Goal: Find contact information: Find contact information

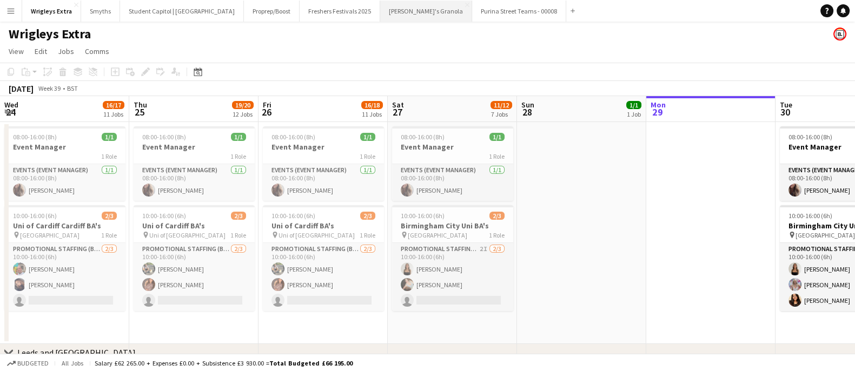
scroll to position [0, 328]
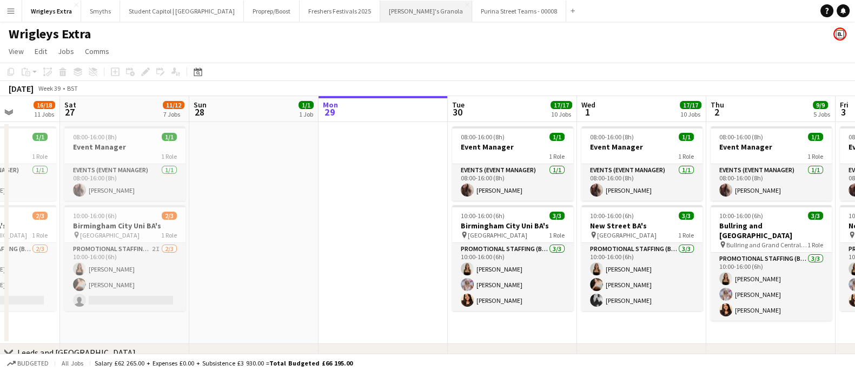
click at [384, 10] on button "[PERSON_NAME]'s Granola Close" at bounding box center [426, 11] width 92 height 21
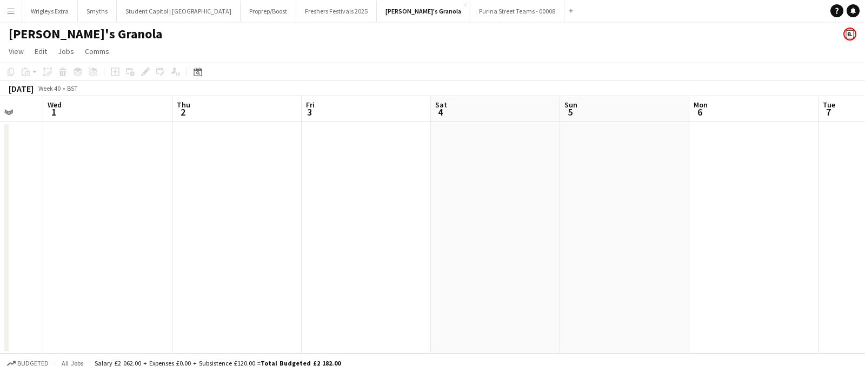
drag, startPoint x: 697, startPoint y: 210, endPoint x: 456, endPoint y: 207, distance: 241.1
click at [352, 204] on app-calendar-viewport "Sun 28 Mon 29 Tue 30 Wed 1 Thu 2 Fri 3 Sat 4 Sun 5 Mon 6 Tue 7 Wed 8 Thu 9" at bounding box center [432, 225] width 865 height 258
drag, startPoint x: 709, startPoint y: 212, endPoint x: 246, endPoint y: 217, distance: 462.8
click at [246, 217] on app-calendar-viewport "Sun 28 Mon 29 Tue 30 Wed 1 Thu 2 Fri 3 Sat 4 Sun 5 Mon 6 Tue 7 Wed 8 Thu 9" at bounding box center [432, 225] width 865 height 258
drag, startPoint x: 589, startPoint y: 224, endPoint x: 250, endPoint y: 225, distance: 338.9
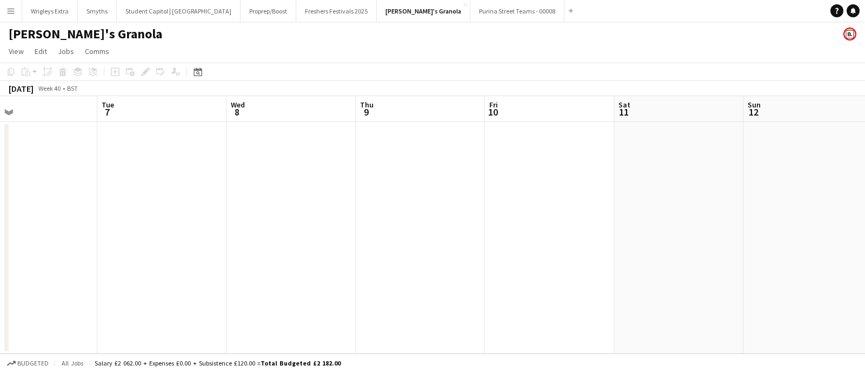
click at [250, 225] on app-calendar-viewport "Fri 3 Sat 4 Sun 5 Mon 6 Tue 7 Wed 8 Thu 9 Fri 10 Sat 11 Sun 12 Mon 13 Tue 14" at bounding box center [432, 225] width 865 height 258
drag, startPoint x: 629, startPoint y: 227, endPoint x: 456, endPoint y: 218, distance: 173.7
click at [225, 222] on app-calendar-viewport "Sat 4 Sun 5 Mon 6 Tue 7 Wed 8 Thu 9 Fri 10 Sat 11 Sun 12 Mon 13 Tue 14 Wed 15" at bounding box center [432, 225] width 865 height 258
drag, startPoint x: 217, startPoint y: 225, endPoint x: 241, endPoint y: 223, distance: 24.4
click at [217, 225] on app-calendar-viewport "Tue 7 Wed 8 Thu 9 Fri 10 Sat 11 Sun 12 Mon 13 Tue 14 Wed 15 Thu 16 Fri 17 Sat 18" at bounding box center [432, 225] width 865 height 258
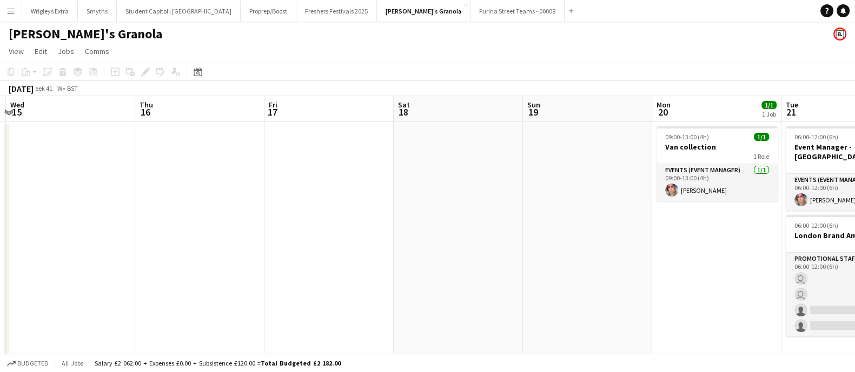
drag, startPoint x: 241, startPoint y: 238, endPoint x: 592, endPoint y: 233, distance: 352.0
click at [221, 237] on app-calendar-viewport "Sun 12 Mon 13 Tue 14 Wed 15 Thu 16 Fri 17 Sat 18 Sun 19 Mon 20 1/1 1 Job Tue 21…" at bounding box center [427, 233] width 855 height 274
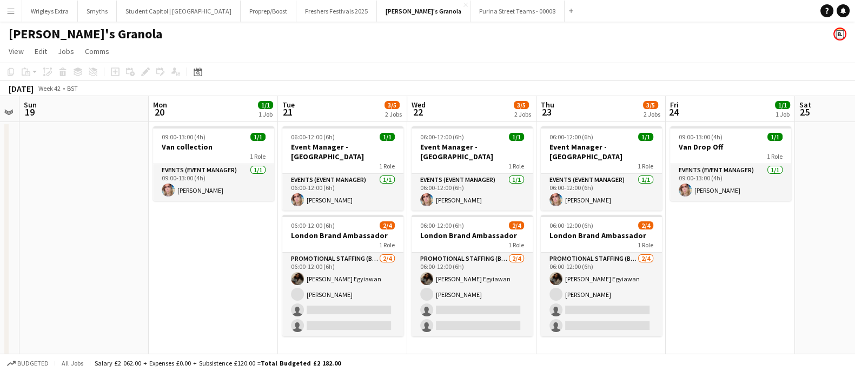
drag, startPoint x: 592, startPoint y: 233, endPoint x: 209, endPoint y: 252, distance: 383.8
click at [209, 252] on app-calendar-viewport "Thu 16 Fri 17 Sat 18 Sun 19 Mon 20 1/1 1 Job Tue 21 3/5 2 Jobs Wed 22 3/5 2 Job…" at bounding box center [427, 233] width 855 height 274
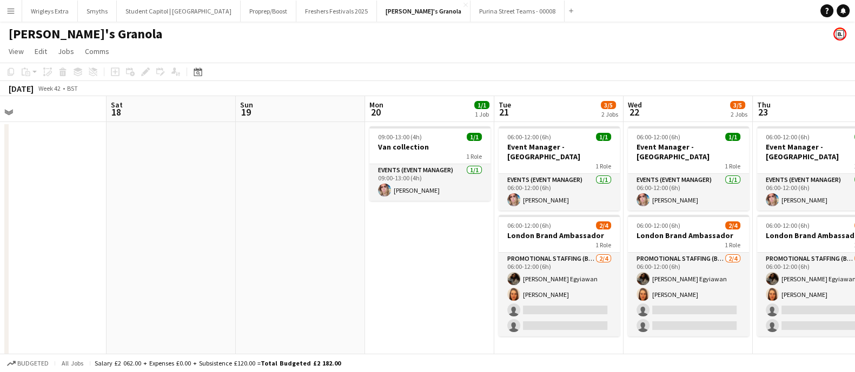
drag, startPoint x: 362, startPoint y: 324, endPoint x: 368, endPoint y: 325, distance: 6.0
click at [368, 325] on app-calendar-viewport "Wed 15 Thu 16 Fri 17 Sat 18 Sun 19 Mon 20 1/1 1 Job Tue 21 3/5 2 Jobs Wed 22 3/…" at bounding box center [427, 233] width 855 height 274
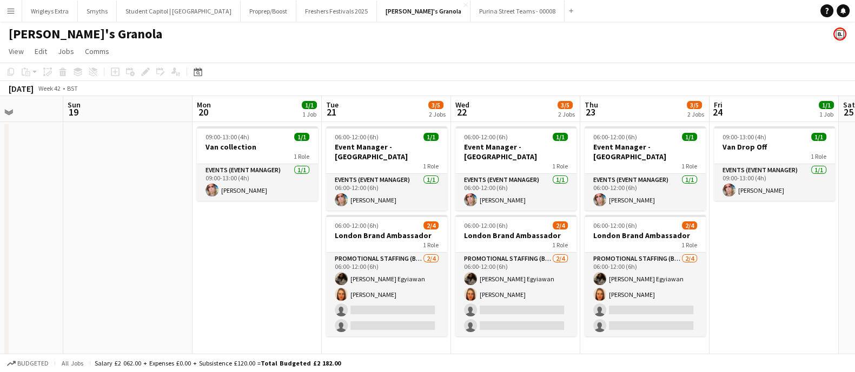
drag, startPoint x: 267, startPoint y: 302, endPoint x: 191, endPoint y: 295, distance: 75.5
click at [191, 295] on app-calendar-viewport "Wed 15 Thu 16 Fri 17 Sat 18 Sun 19 Mon 20 1/1 1 Job Tue 21 3/5 2 Jobs Wed 22 3/…" at bounding box center [427, 233] width 855 height 274
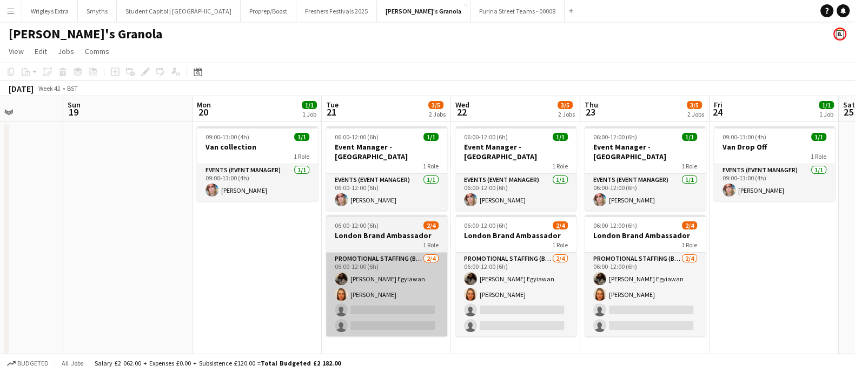
scroll to position [0, 454]
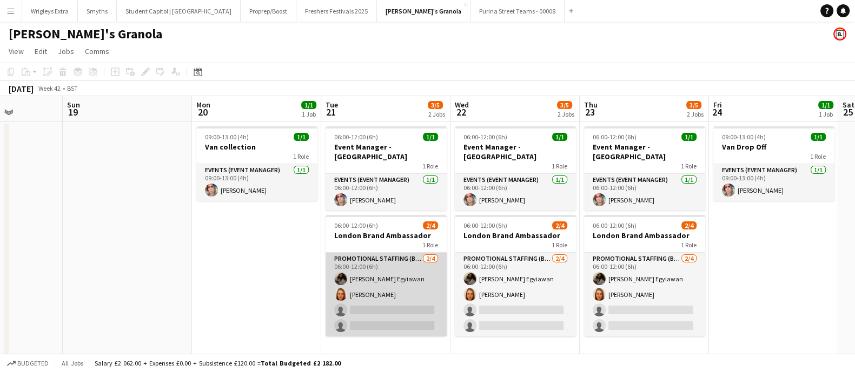
click at [388, 271] on app-card-role "Promotional Staffing (Brand Ambassadors) [DATE] 06:00-12:00 (6h) [PERSON_NAME] …" at bounding box center [385, 295] width 121 height 84
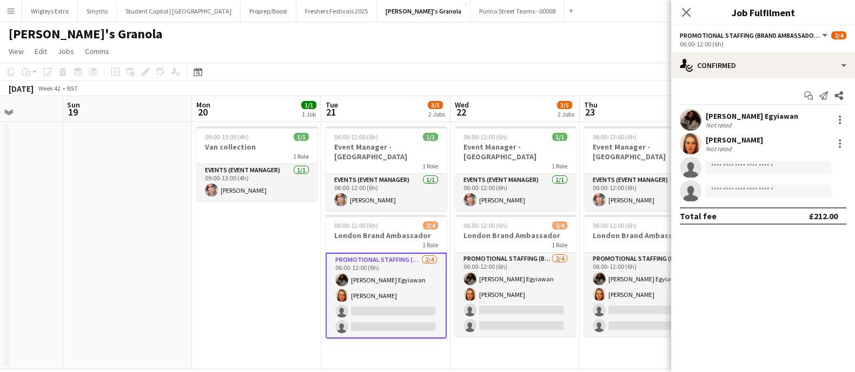
click at [757, 111] on div "[PERSON_NAME] Egyiawan" at bounding box center [751, 116] width 92 height 10
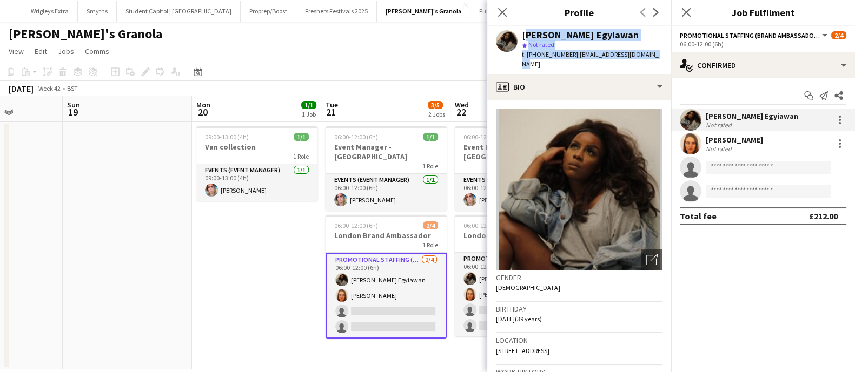
drag, startPoint x: 652, startPoint y: 52, endPoint x: 523, endPoint y: 29, distance: 131.3
click at [523, 29] on div "[PERSON_NAME] Egyiawan star Not rated t. [PHONE_NUMBER] | [EMAIL_ADDRESS][DOMAI…" at bounding box center [579, 50] width 184 height 48
copy div "[PERSON_NAME] Egyiawan star Not rated t. [PHONE_NUMBER] | [EMAIL_ADDRESS][DOMAI…"
click at [152, 267] on app-date-cell at bounding box center [127, 246] width 129 height 248
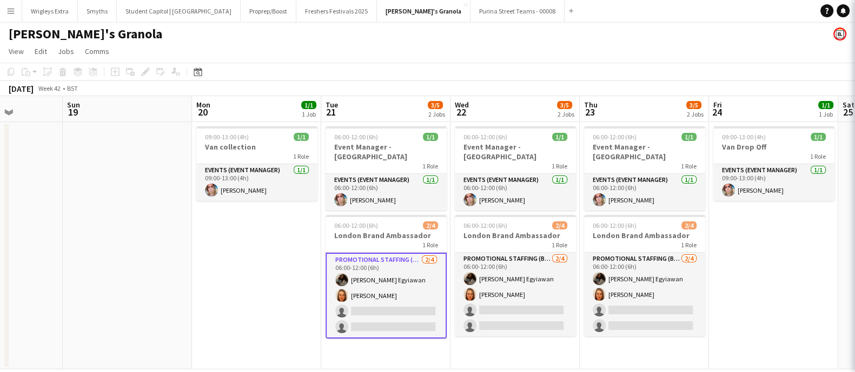
scroll to position [0, 454]
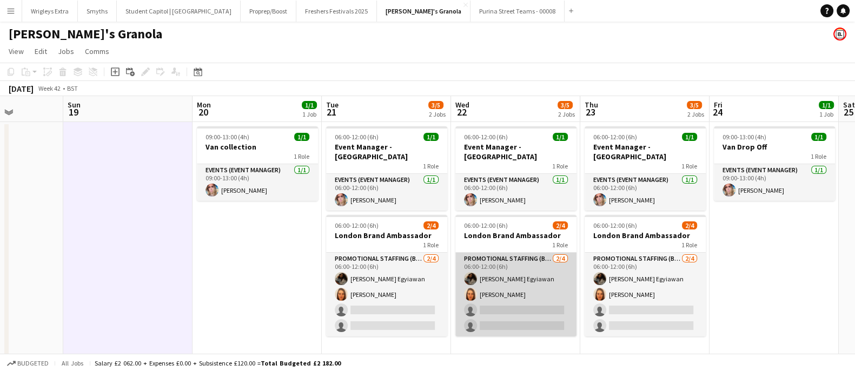
click at [509, 285] on app-card-role "Promotional Staffing (Brand Ambassadors) [DATE] 06:00-12:00 (6h) [PERSON_NAME] …" at bounding box center [515, 295] width 121 height 84
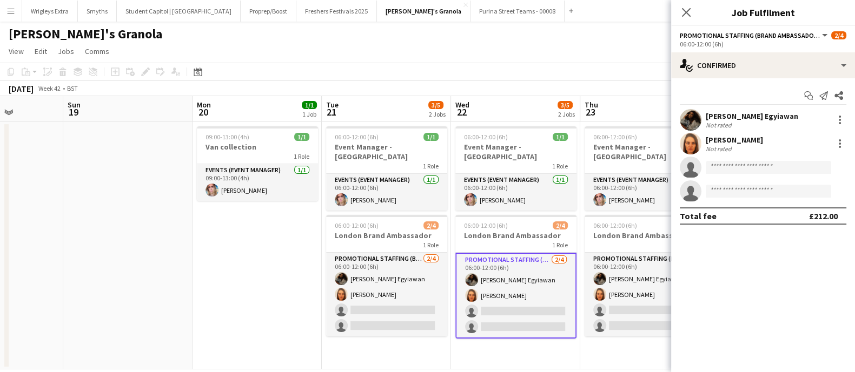
click at [716, 134] on div "[PERSON_NAME] Not rated" at bounding box center [763, 144] width 184 height 22
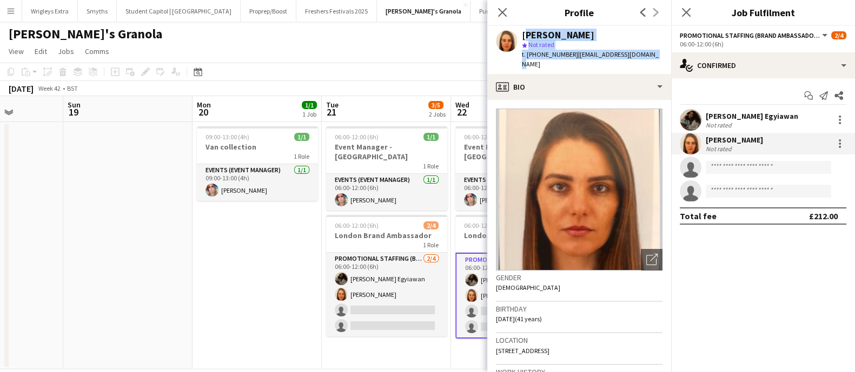
drag, startPoint x: 651, startPoint y: 53, endPoint x: 524, endPoint y: 33, distance: 128.1
click at [524, 33] on div "[PERSON_NAME] star Not rated t. [PHONE_NUMBER] | [EMAIL_ADDRESS][DOMAIN_NAME]" at bounding box center [579, 50] width 184 height 48
copy div "[PERSON_NAME] star Not rated t. [PHONE_NUMBER] | [EMAIL_ADDRESS][DOMAIN_NAME]"
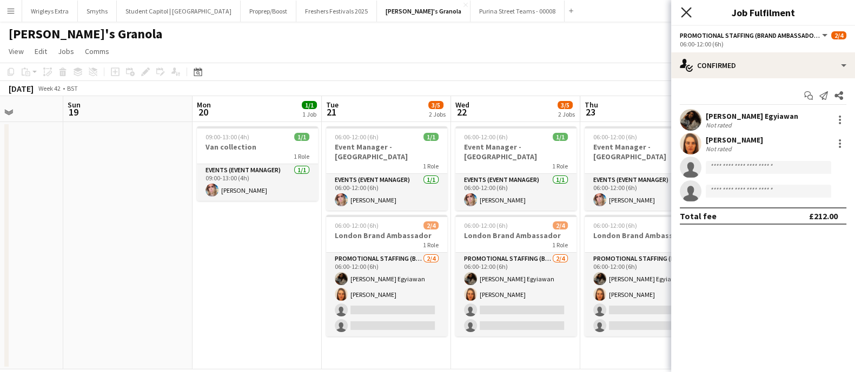
click at [681, 10] on icon "Close pop-in" at bounding box center [686, 12] width 10 height 10
